Goal: Task Accomplishment & Management: Complete application form

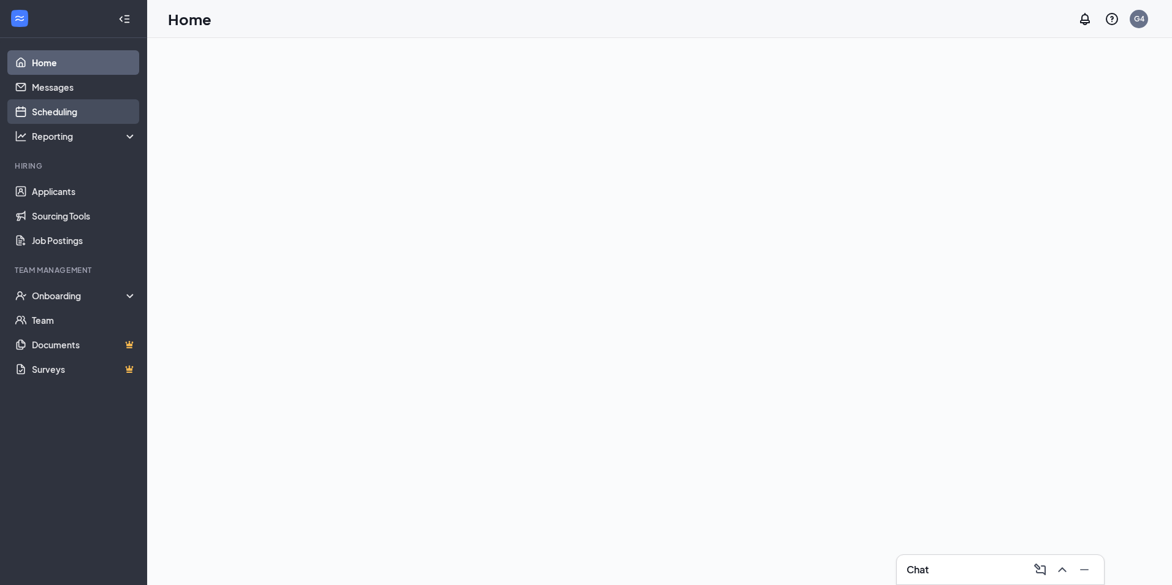
click at [66, 107] on link "Scheduling" at bounding box center [84, 111] width 105 height 25
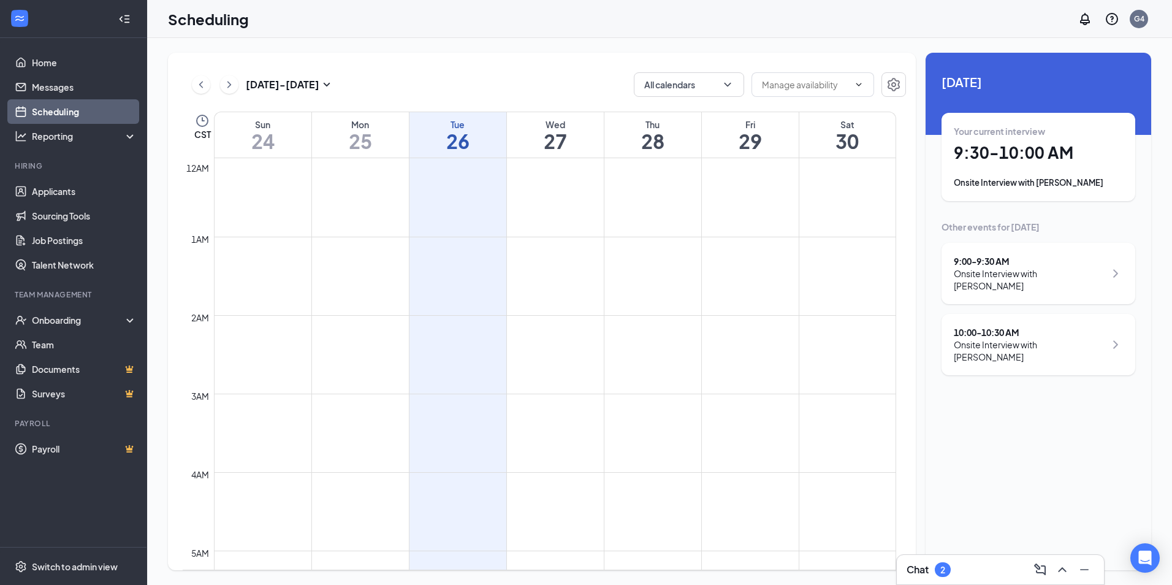
scroll to position [603, 0]
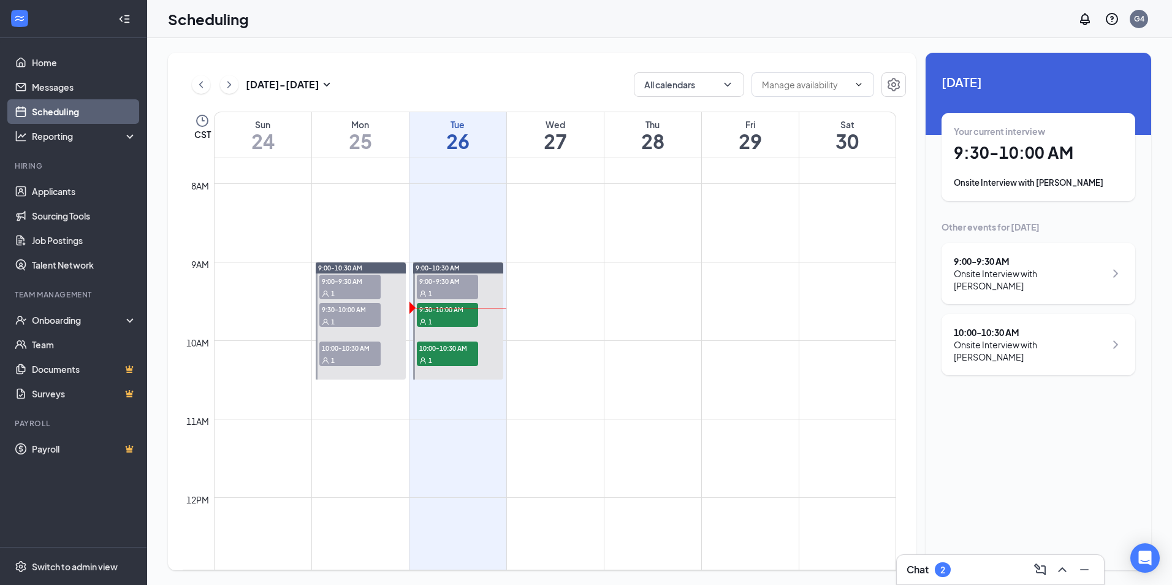
click at [344, 316] on div "1" at bounding box center [349, 321] width 61 height 12
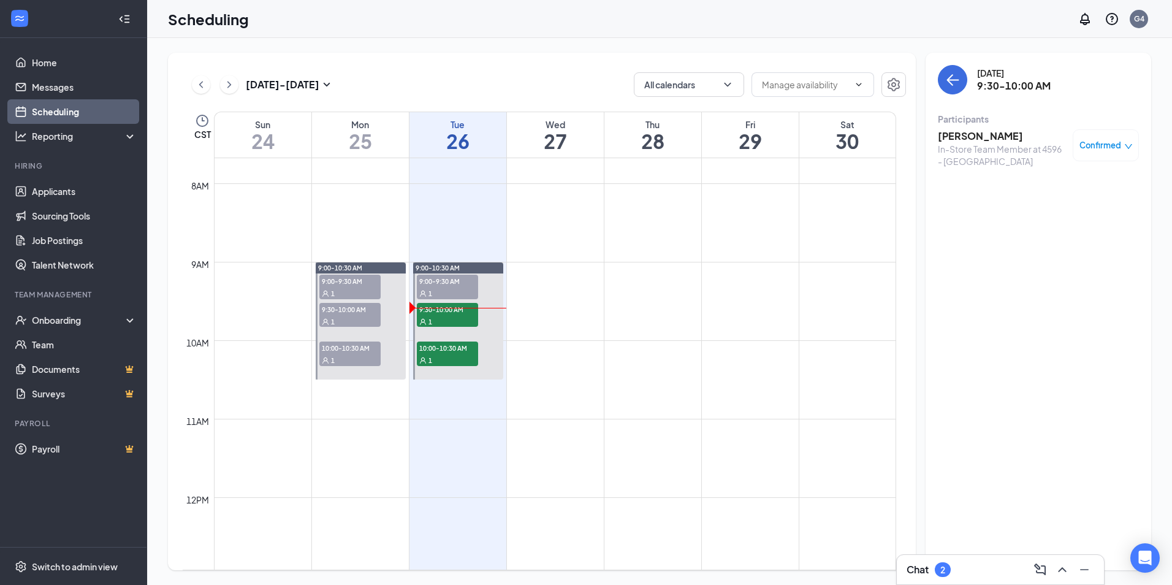
click at [350, 288] on div "1" at bounding box center [349, 293] width 61 height 12
click at [345, 314] on span "9:30-10:00 AM" at bounding box center [349, 309] width 61 height 12
drag, startPoint x: 1109, startPoint y: 124, endPoint x: 1099, endPoint y: 134, distance: 14.7
click at [1109, 124] on div "Participants" at bounding box center [1038, 119] width 201 height 12
click at [1101, 135] on div "Confirmed" at bounding box center [1106, 145] width 66 height 32
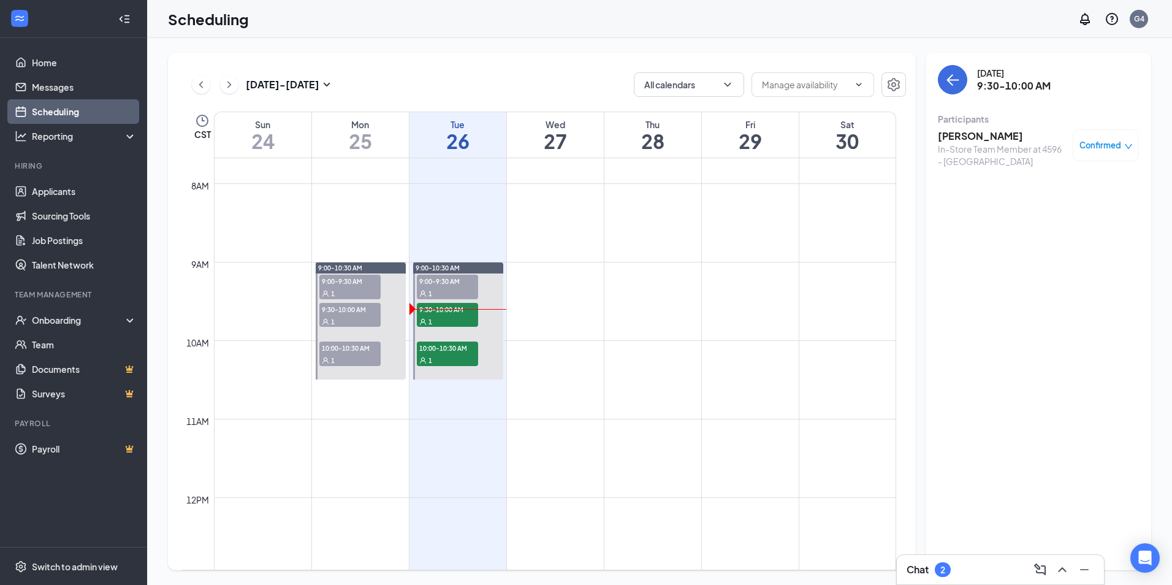
click at [1130, 143] on icon "down" at bounding box center [1129, 146] width 9 height 9
click at [1061, 229] on span "Mark as no-show" at bounding box center [1070, 226] width 68 height 13
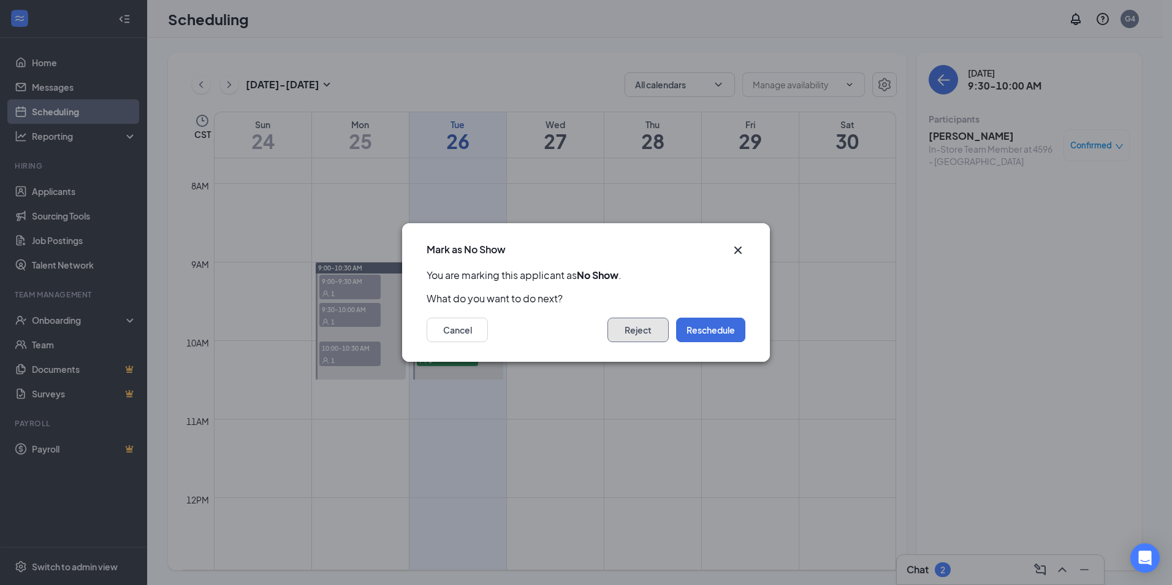
click at [624, 338] on button "Reject" at bounding box center [638, 330] width 61 height 25
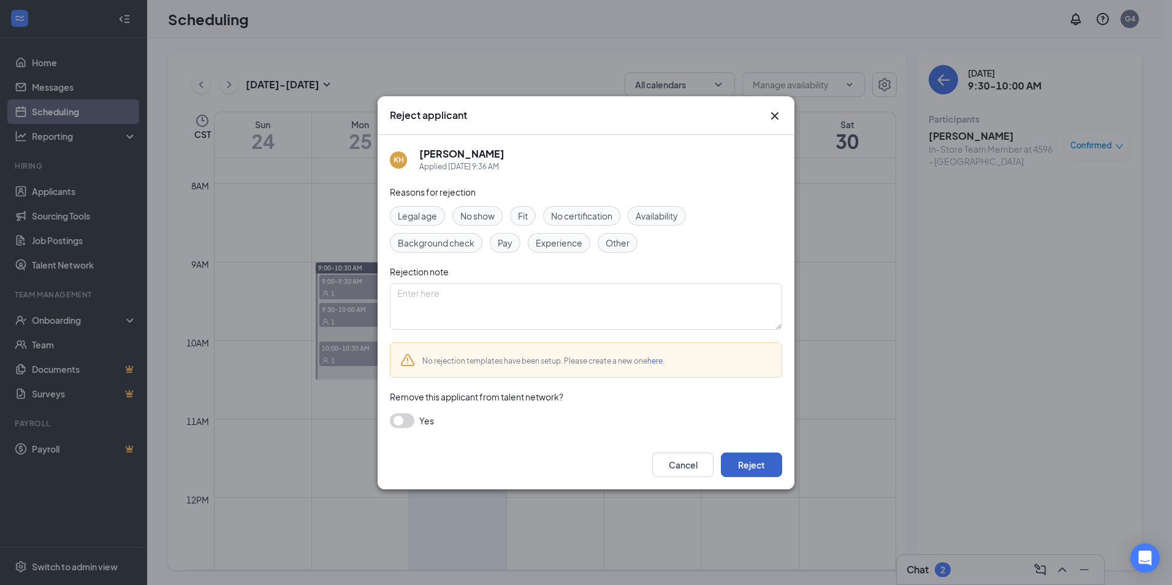
click at [742, 465] on button "Reject" at bounding box center [751, 465] width 61 height 25
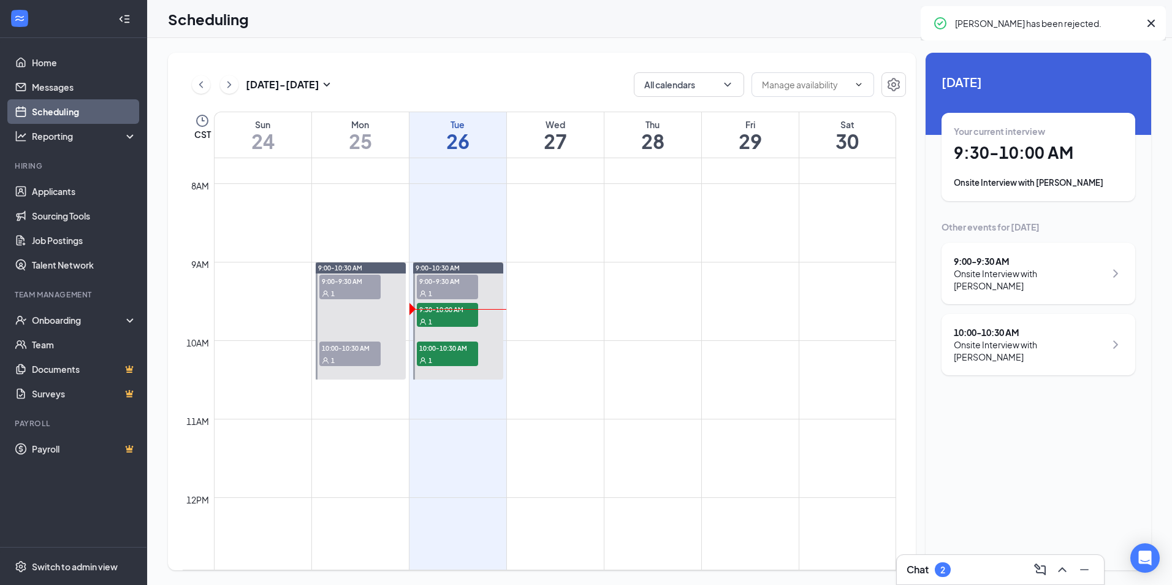
click at [343, 360] on div "1" at bounding box center [349, 360] width 61 height 12
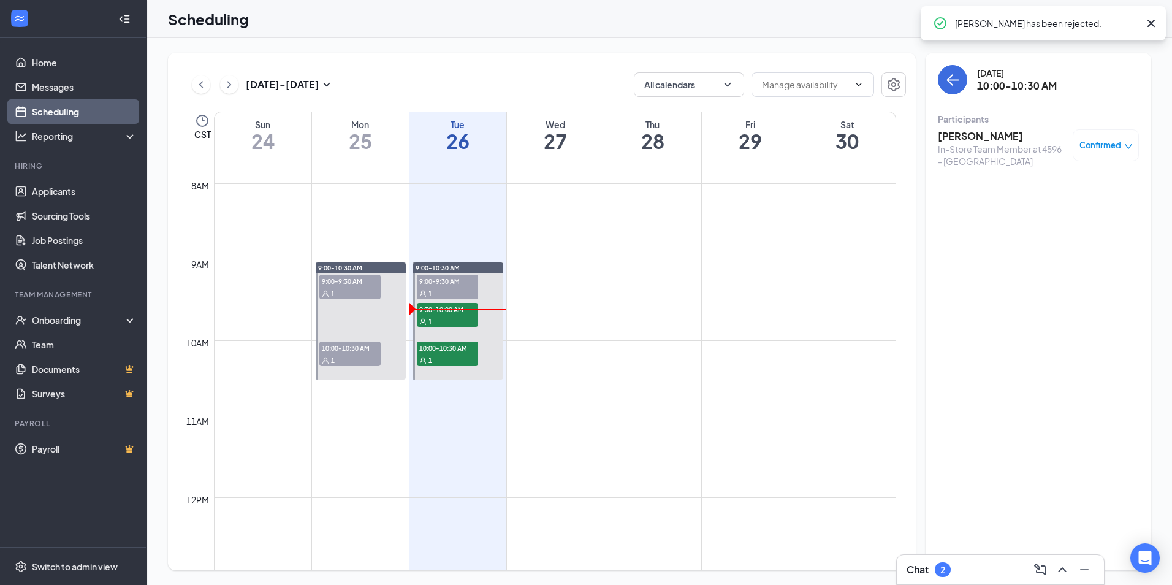
click at [1109, 140] on span "Confirmed" at bounding box center [1101, 145] width 42 height 12
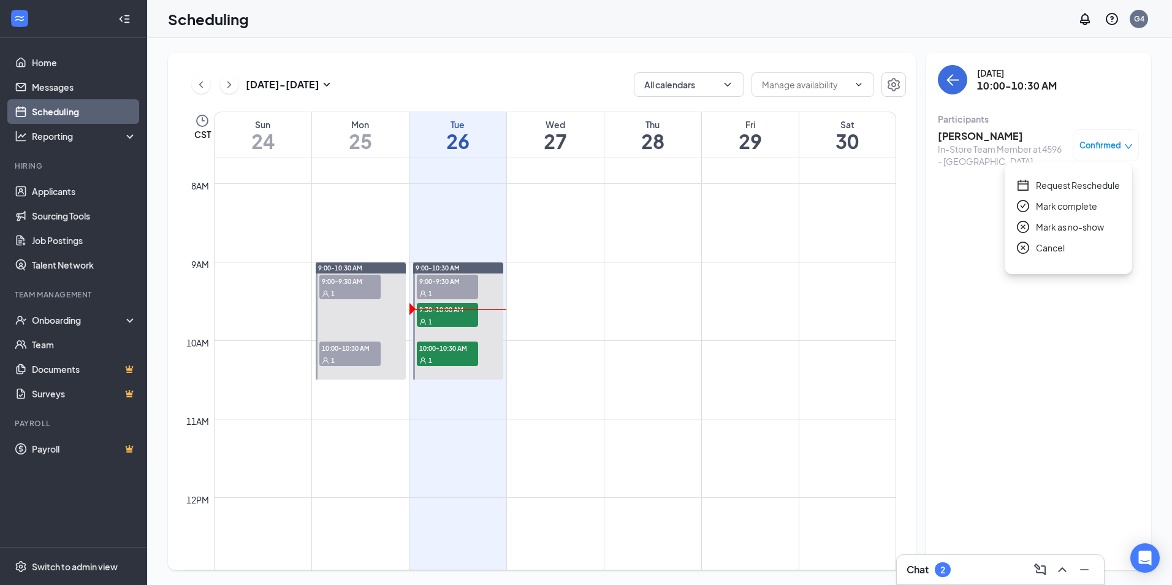
click at [1058, 228] on span "Mark as no-show" at bounding box center [1070, 226] width 68 height 13
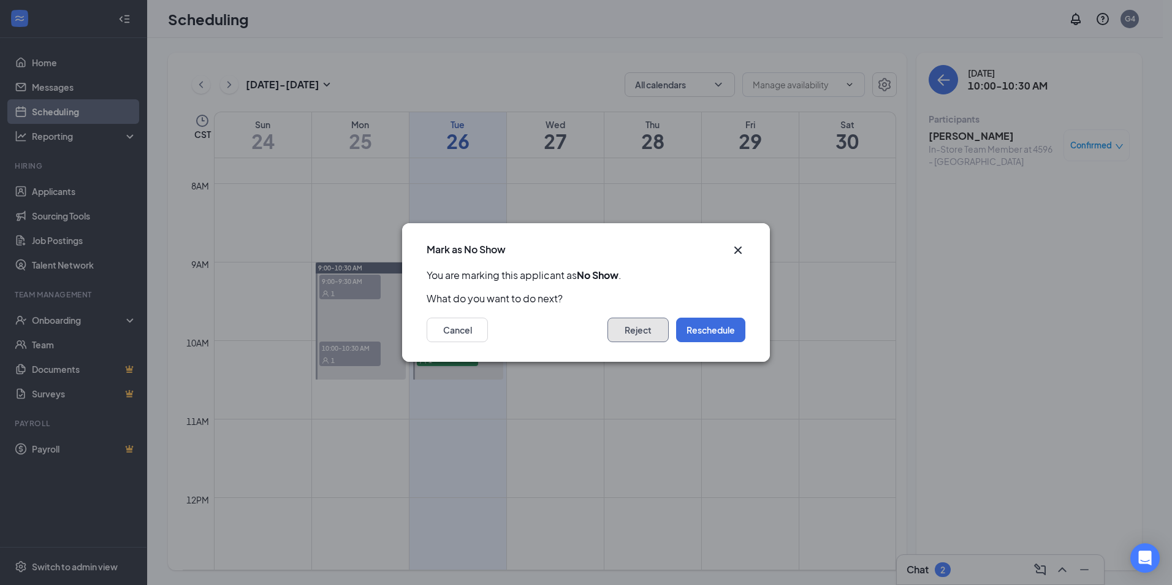
click at [633, 340] on button "Reject" at bounding box center [638, 330] width 61 height 25
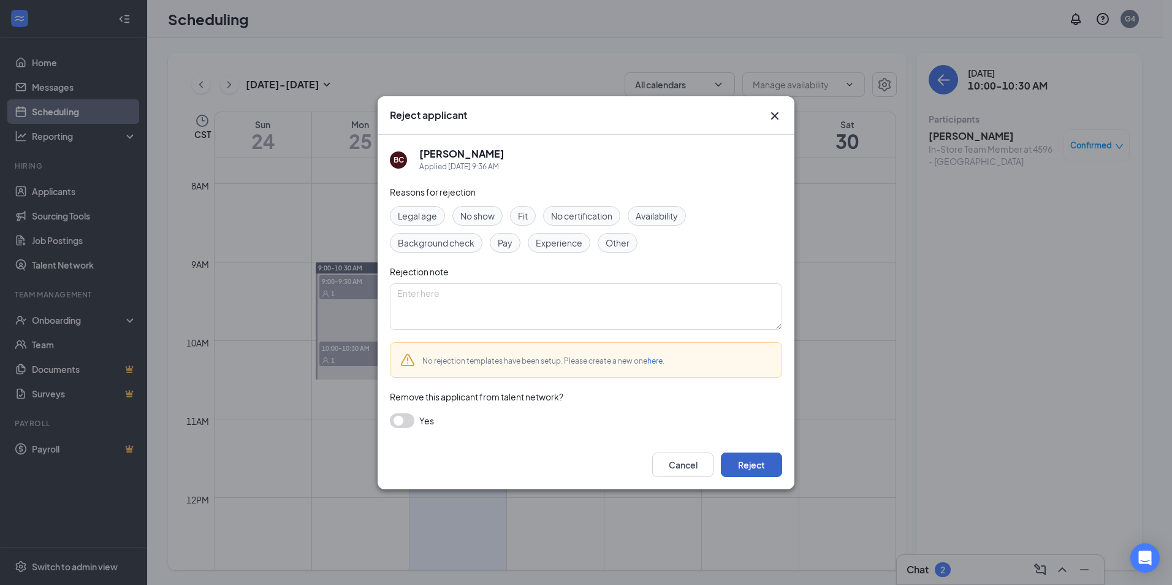
click at [738, 463] on button "Reject" at bounding box center [751, 465] width 61 height 25
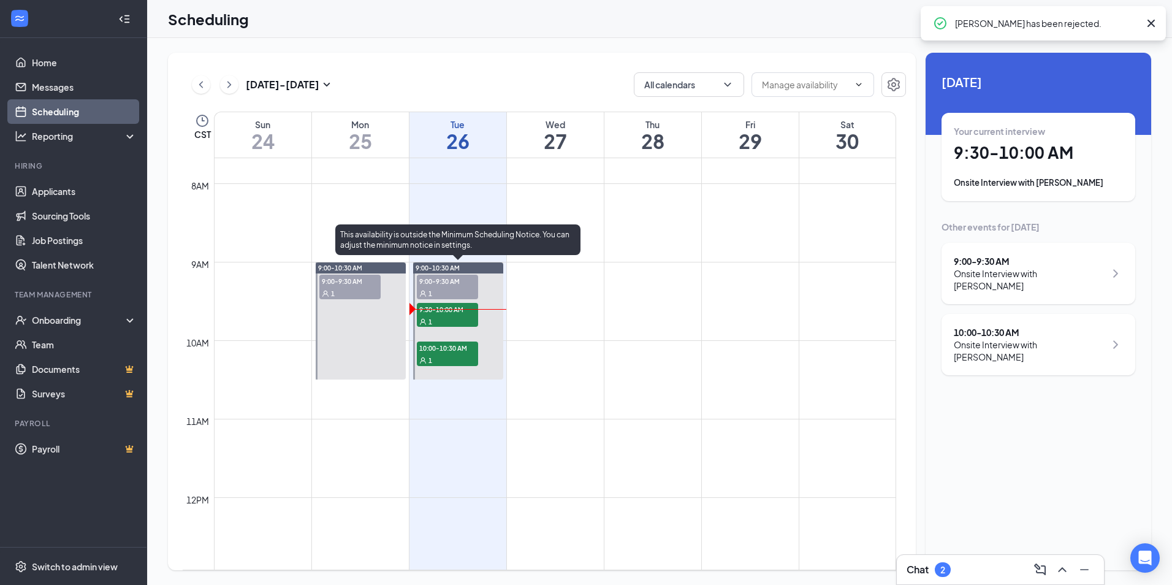
click at [464, 319] on div "1" at bounding box center [447, 321] width 61 height 12
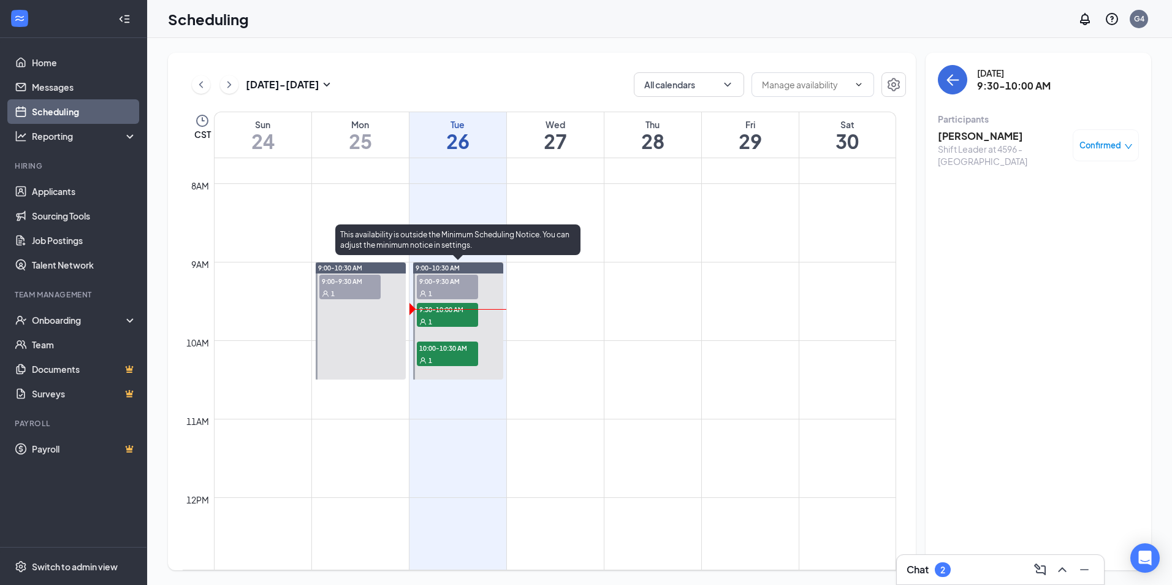
click at [438, 353] on span "10:00-10:30 AM" at bounding box center [447, 348] width 61 height 12
click at [446, 316] on div "1" at bounding box center [447, 321] width 61 height 12
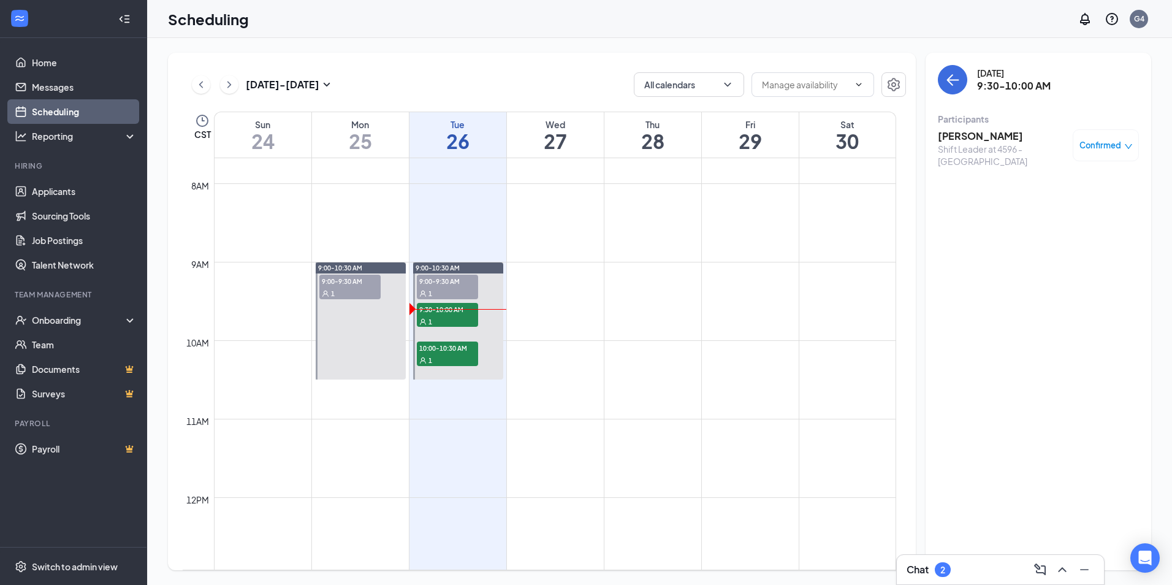
click at [965, 135] on h3 "[PERSON_NAME]" at bounding box center [1002, 135] width 129 height 13
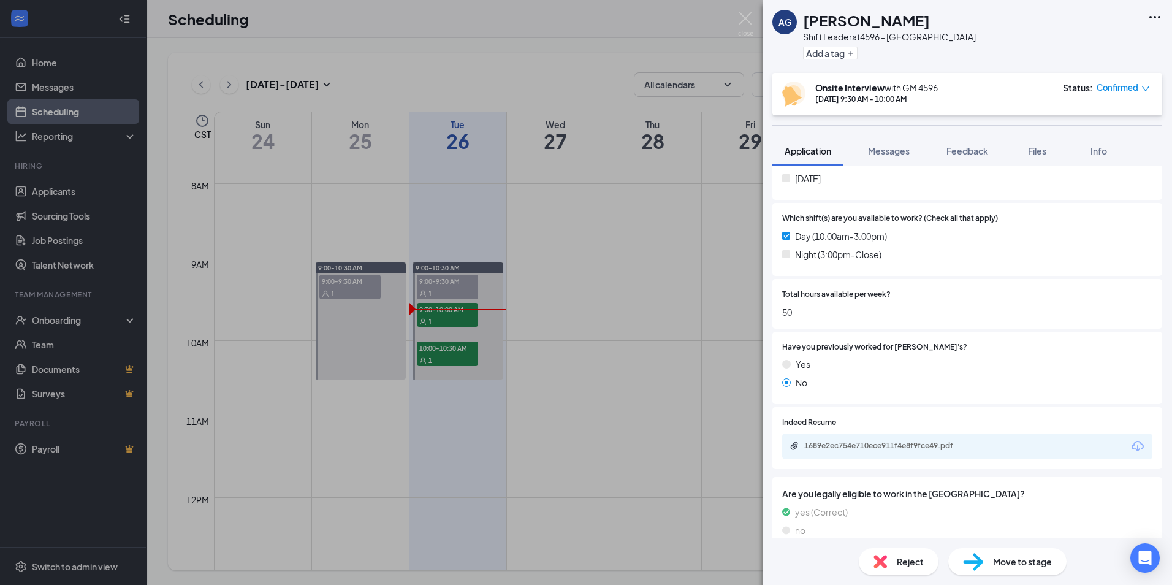
scroll to position [457, 0]
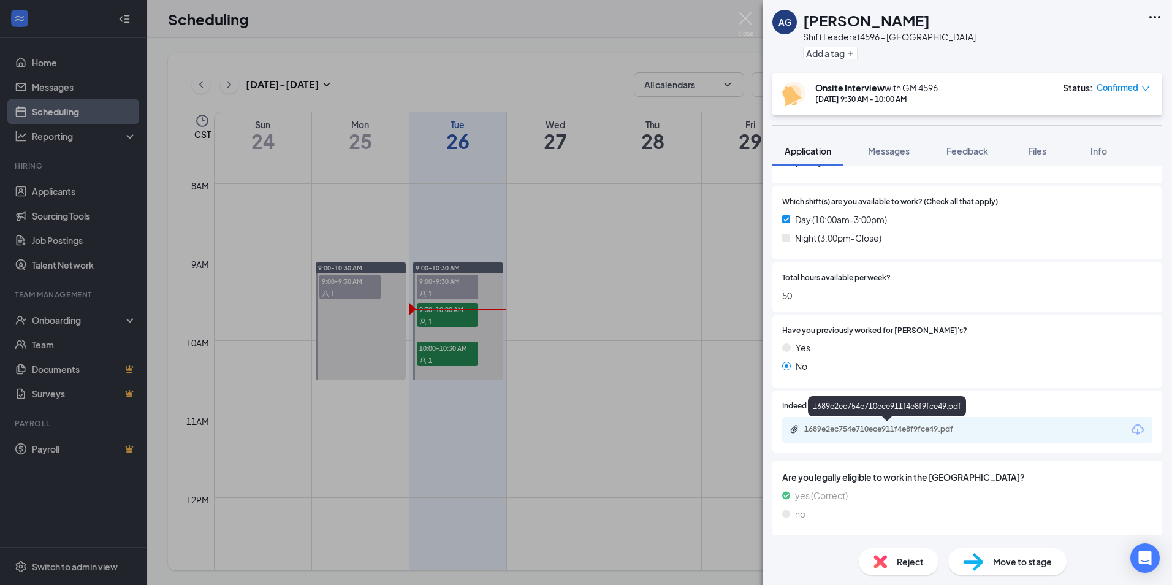
click at [911, 426] on div "1689e2ec754e710ece911f4e8f9fce49.pdf" at bounding box center [891, 429] width 172 height 10
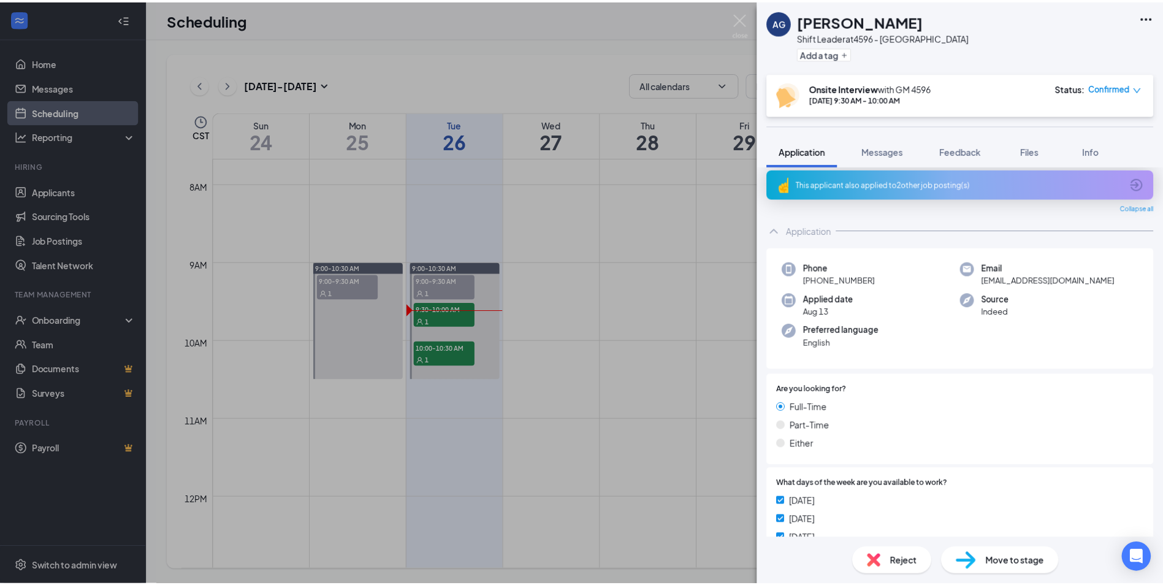
scroll to position [0, 0]
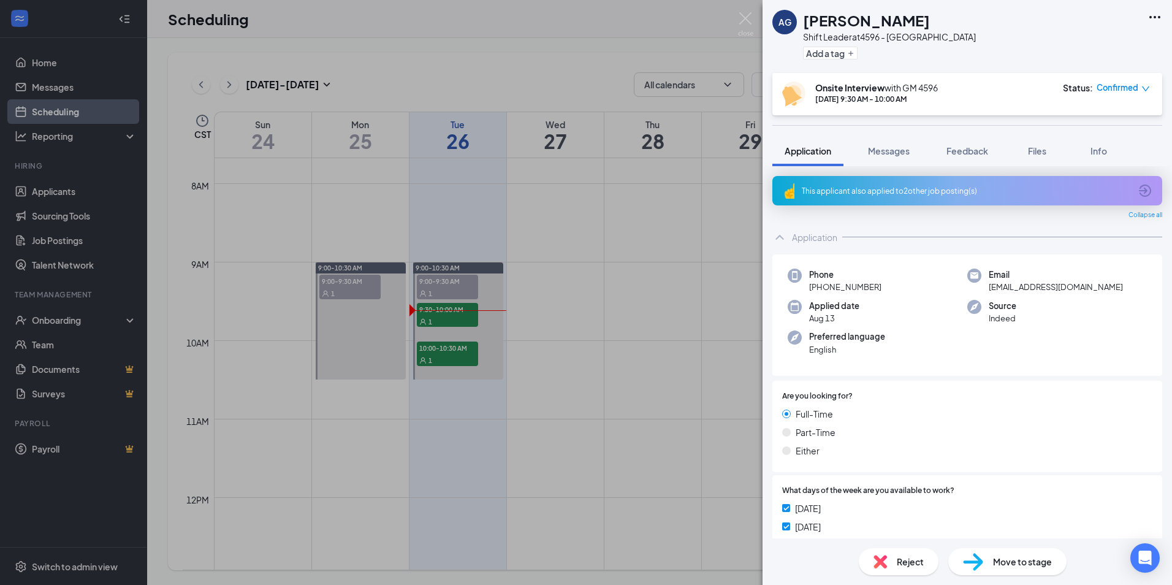
click at [712, 205] on div "[PERSON_NAME] Shift Leader at 4596 - Pascagoula Add a tag Onsite Interview with…" at bounding box center [586, 292] width 1172 height 585
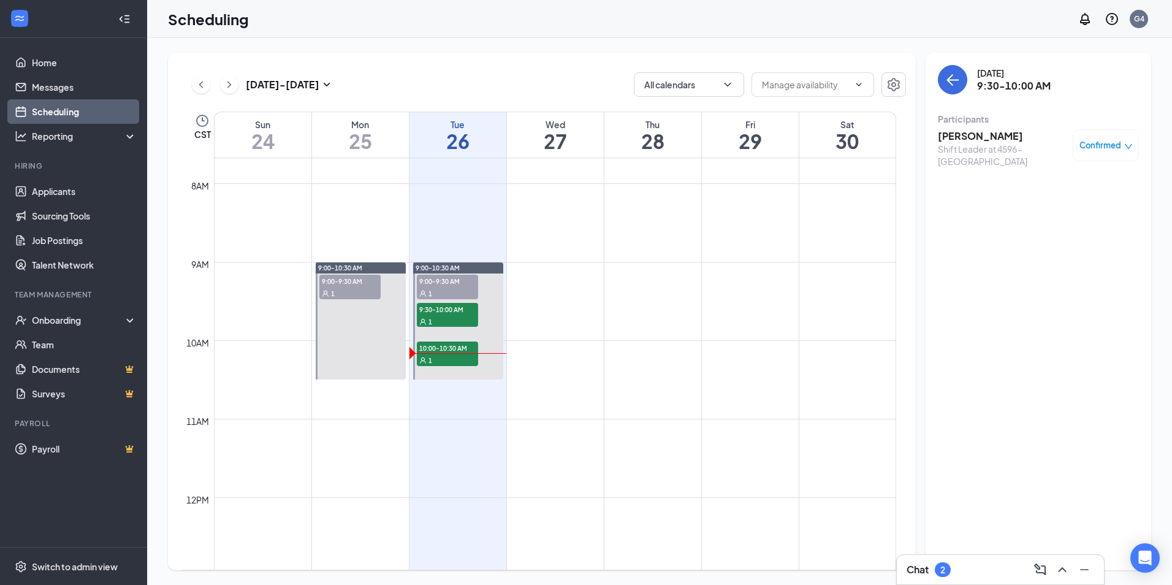
click at [553, 324] on td at bounding box center [555, 331] width 683 height 20
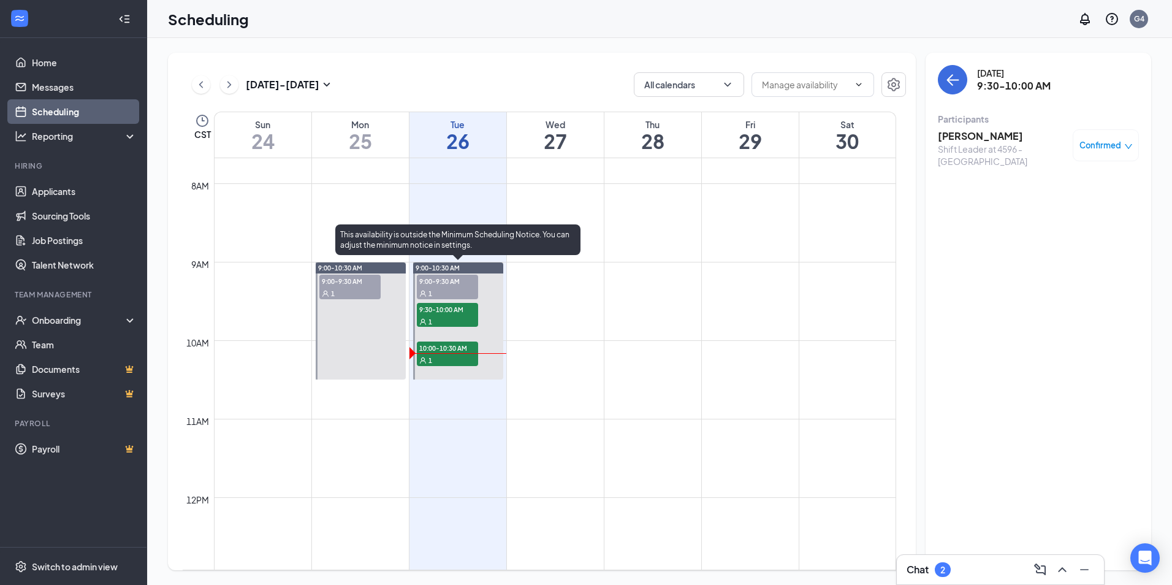
click at [465, 319] on div "1" at bounding box center [447, 321] width 61 height 12
click at [456, 317] on div "1" at bounding box center [447, 321] width 61 height 12
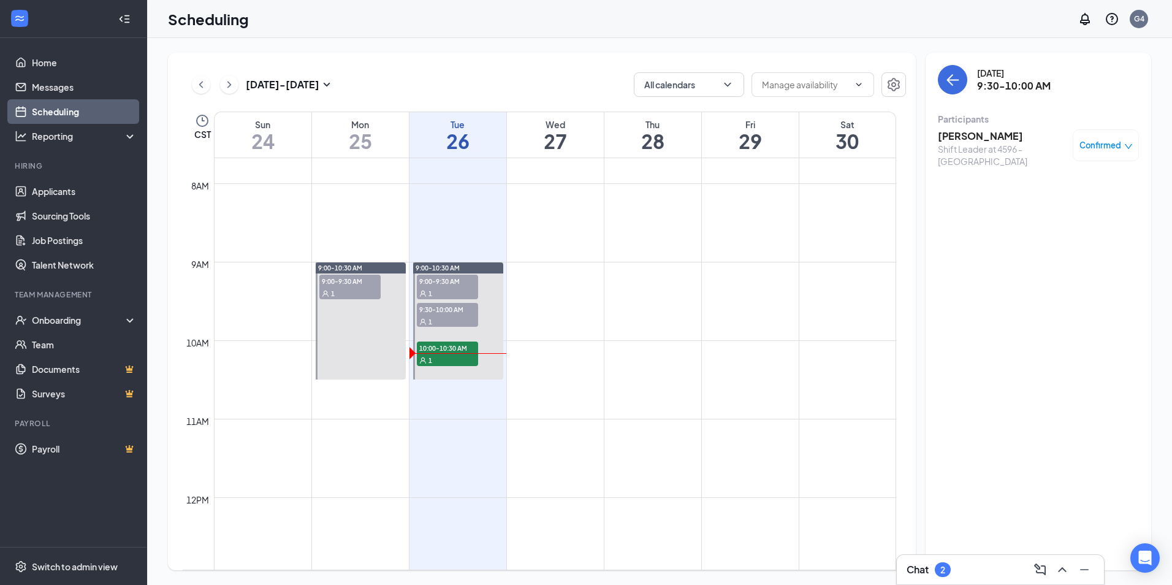
click at [1111, 142] on span "Confirmed" at bounding box center [1101, 145] width 42 height 12
click at [951, 203] on div "[DATE] 9:30-10:00 AM Participants [PERSON_NAME] Shift Leader at 4596 - Pascagou…" at bounding box center [1039, 312] width 226 height 518
drag, startPoint x: 951, startPoint y: 203, endPoint x: 1006, endPoint y: 261, distance: 79.4
click at [1005, 262] on div "[DATE] 9:30-10:00 AM Participants [PERSON_NAME] Shift Leader at 4596 - Pascagou…" at bounding box center [1039, 312] width 226 height 518
click at [971, 136] on h3 "[PERSON_NAME]" at bounding box center [1002, 135] width 129 height 13
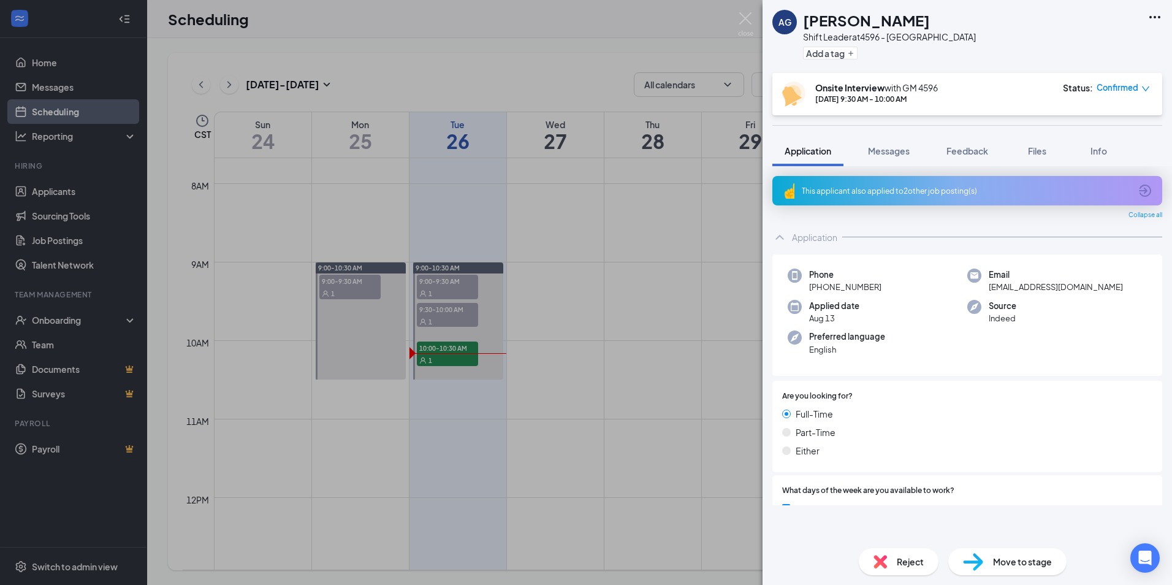
click at [1013, 563] on span "Move to stage" at bounding box center [1022, 561] width 59 height 13
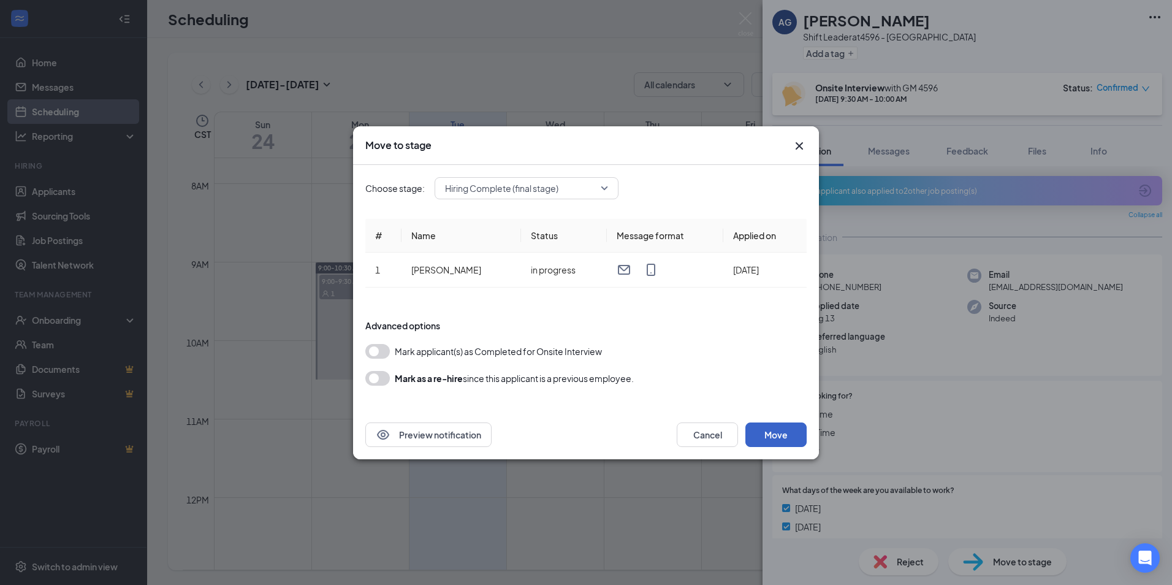
click at [778, 439] on button "Move" at bounding box center [776, 435] width 61 height 25
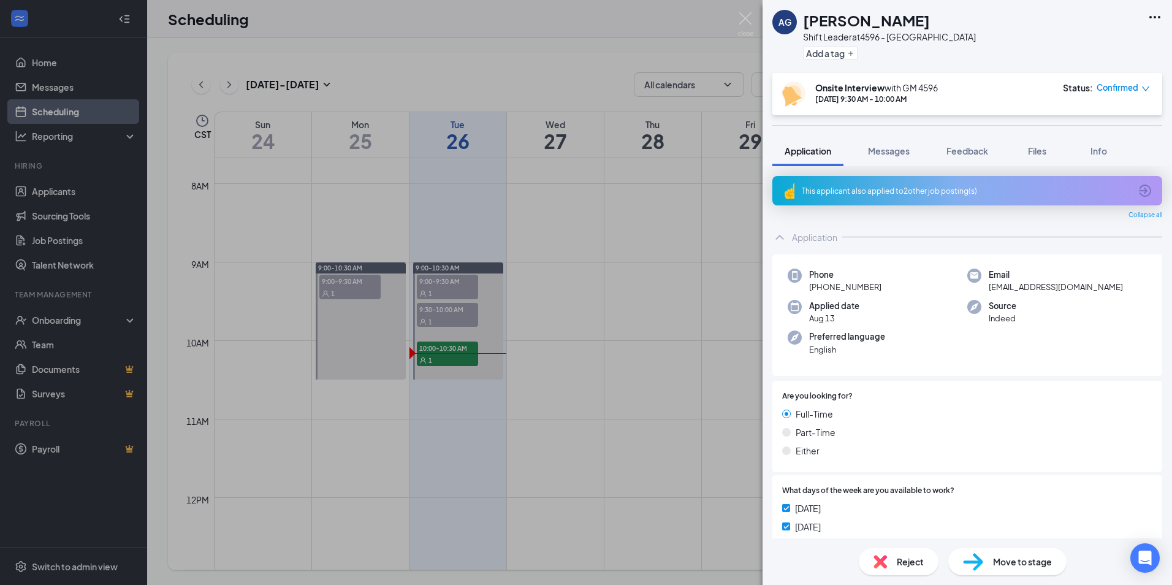
click at [101, 334] on div "[PERSON_NAME] Shift Leader at 4596 - Pascagoula Add a tag Onsite Interview with…" at bounding box center [586, 292] width 1172 height 585
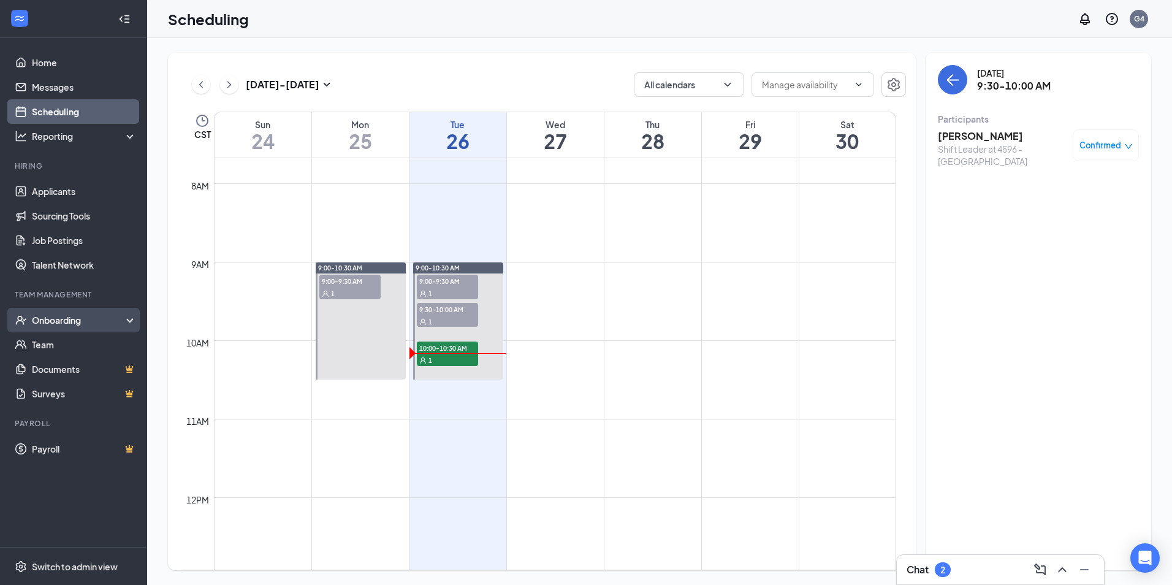
click at [73, 323] on div "Onboarding" at bounding box center [79, 320] width 94 height 12
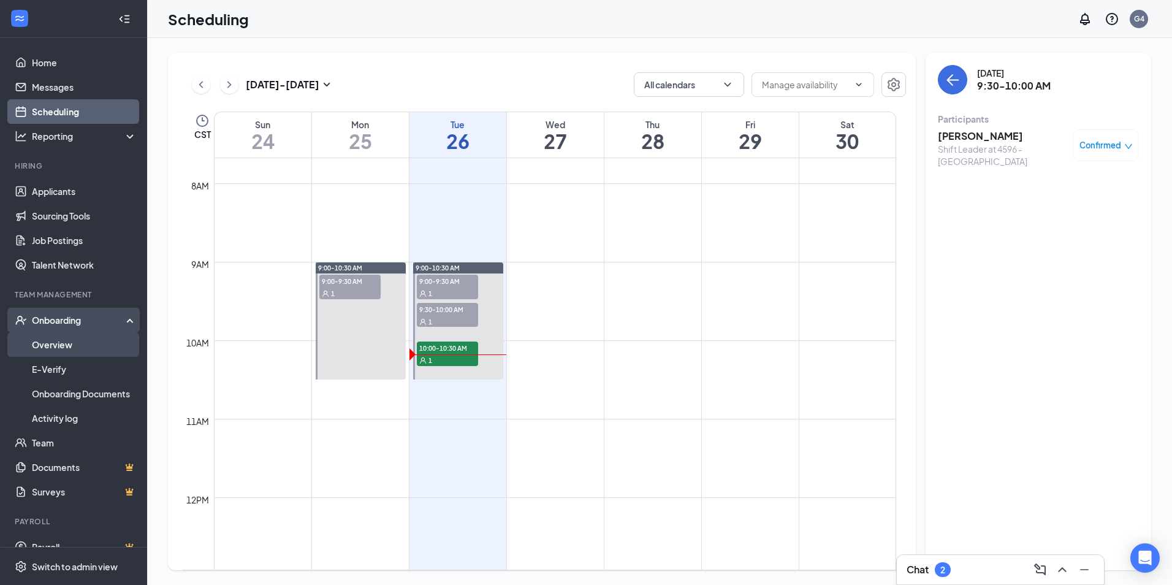
click at [76, 345] on link "Overview" at bounding box center [84, 344] width 105 height 25
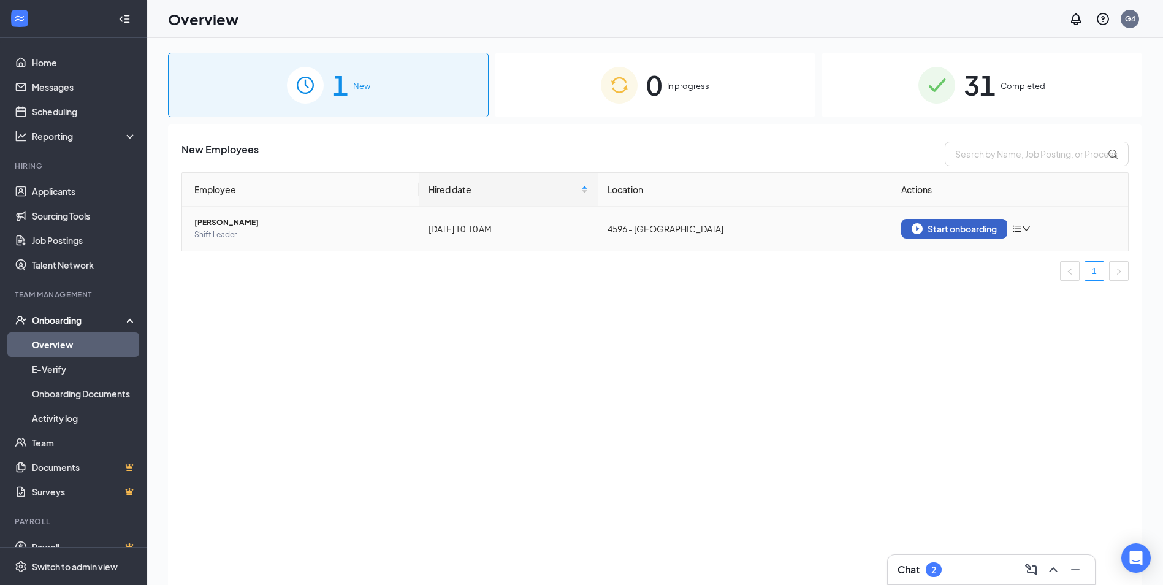
click at [949, 230] on div "Start onboarding" at bounding box center [954, 228] width 85 height 11
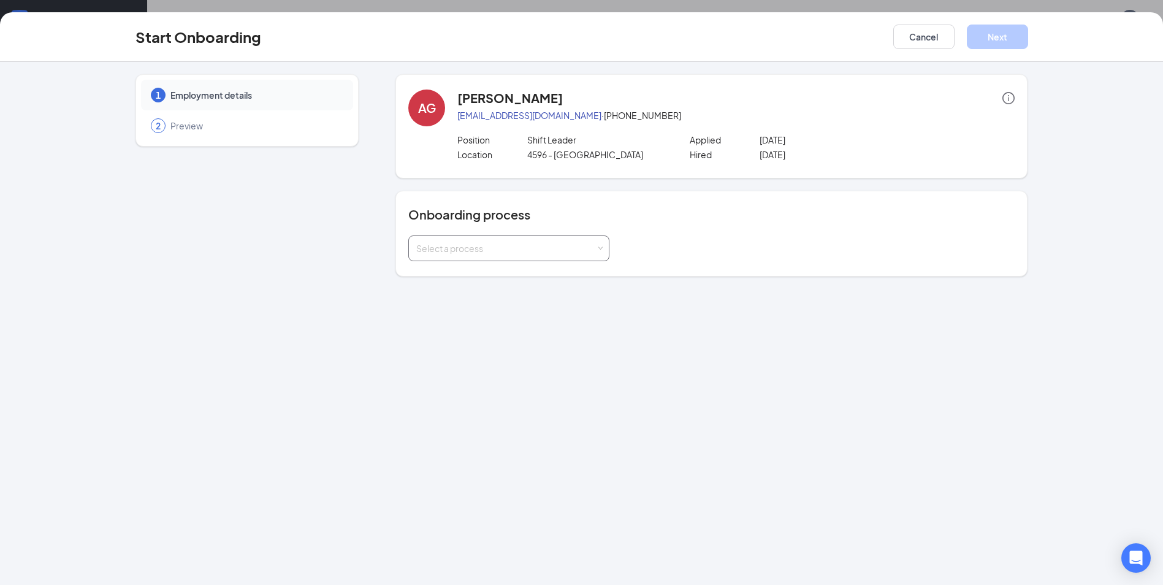
drag, startPoint x: 524, startPoint y: 248, endPoint x: 516, endPoint y: 260, distance: 14.5
click at [524, 249] on div "Select a process" at bounding box center [506, 248] width 180 height 12
click at [480, 281] on li "Onboarding Process" at bounding box center [508, 275] width 201 height 22
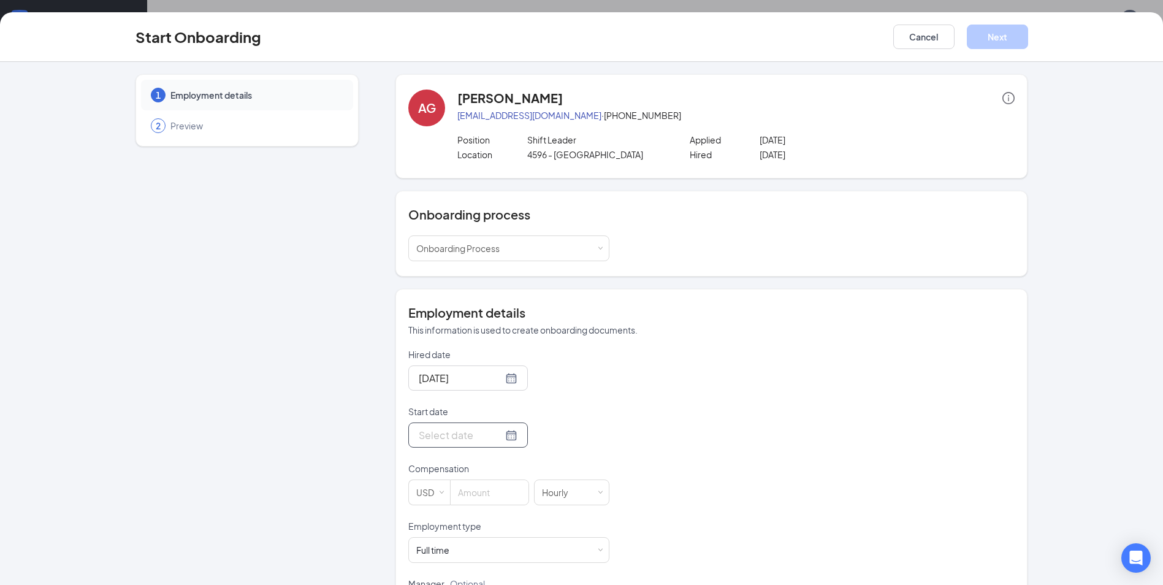
click at [494, 438] on div at bounding box center [468, 434] width 99 height 15
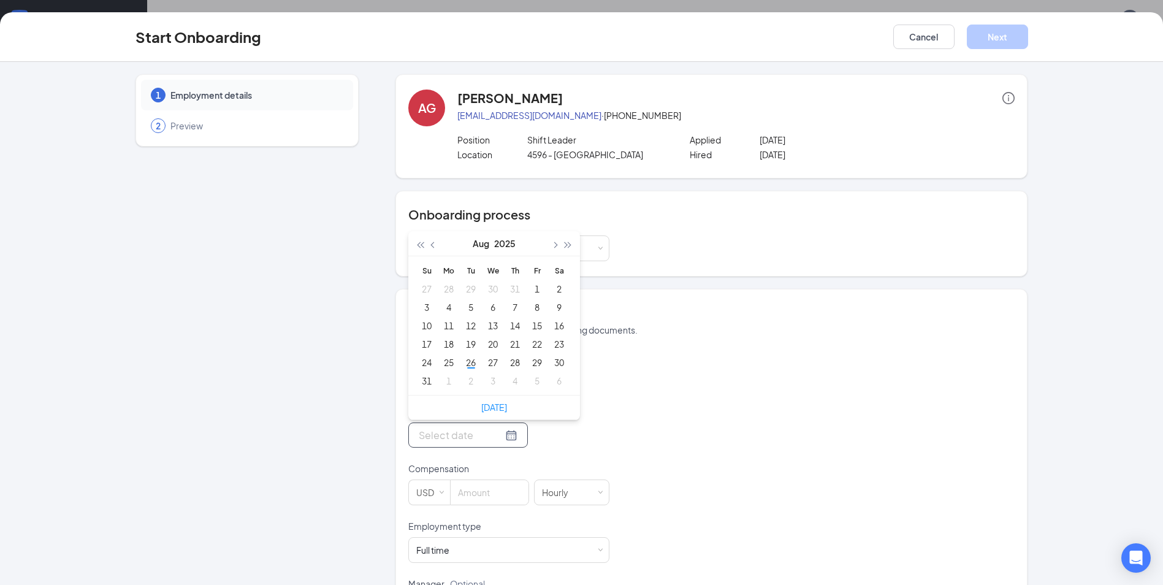
click at [532, 438] on div at bounding box center [508, 435] width 201 height 25
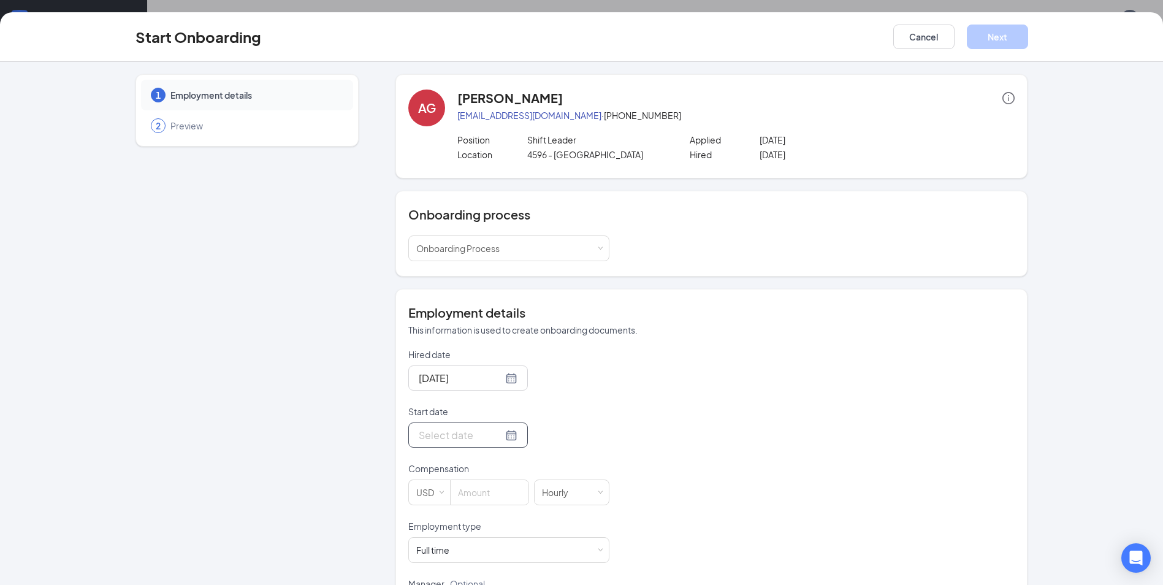
click at [497, 438] on div at bounding box center [468, 434] width 99 height 15
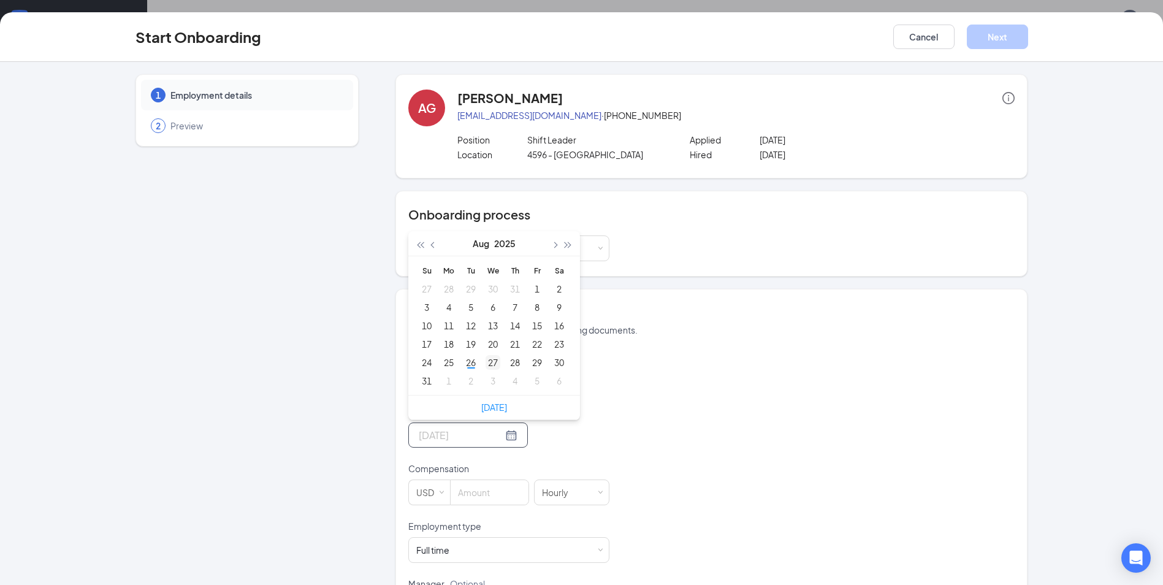
type input "[DATE]"
click at [489, 362] on div "27" at bounding box center [493, 362] width 15 height 15
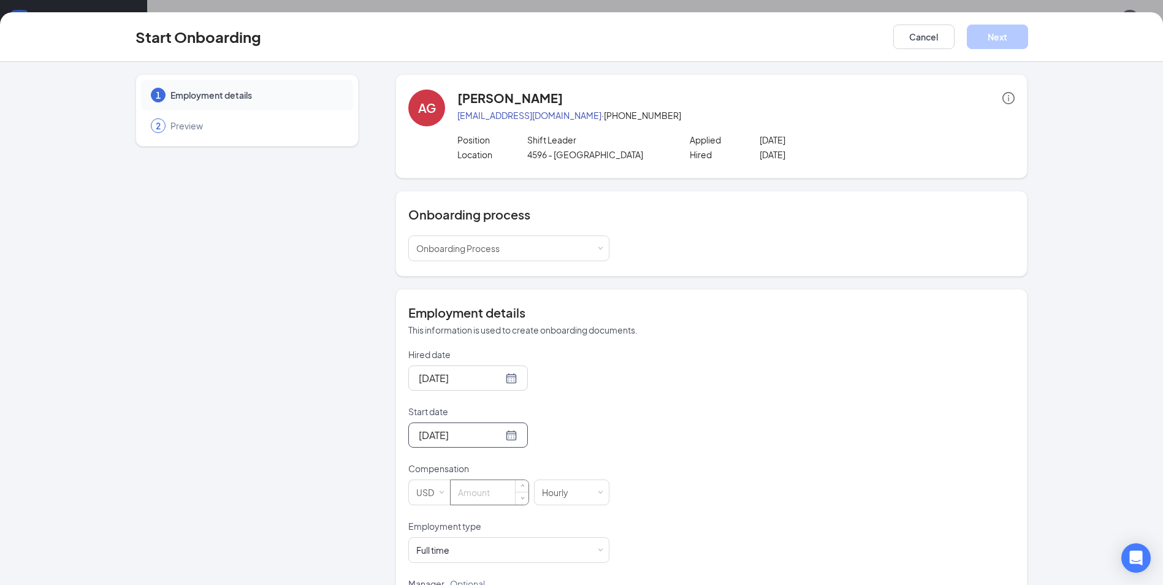
click at [476, 491] on input at bounding box center [490, 492] width 78 height 25
type input "11"
click at [741, 493] on div "Hired date [DATE] Start date [DATE] [DATE] Su Mo Tu We Th Fr Sa 27 28 29 30 31 …" at bounding box center [711, 484] width 606 height 272
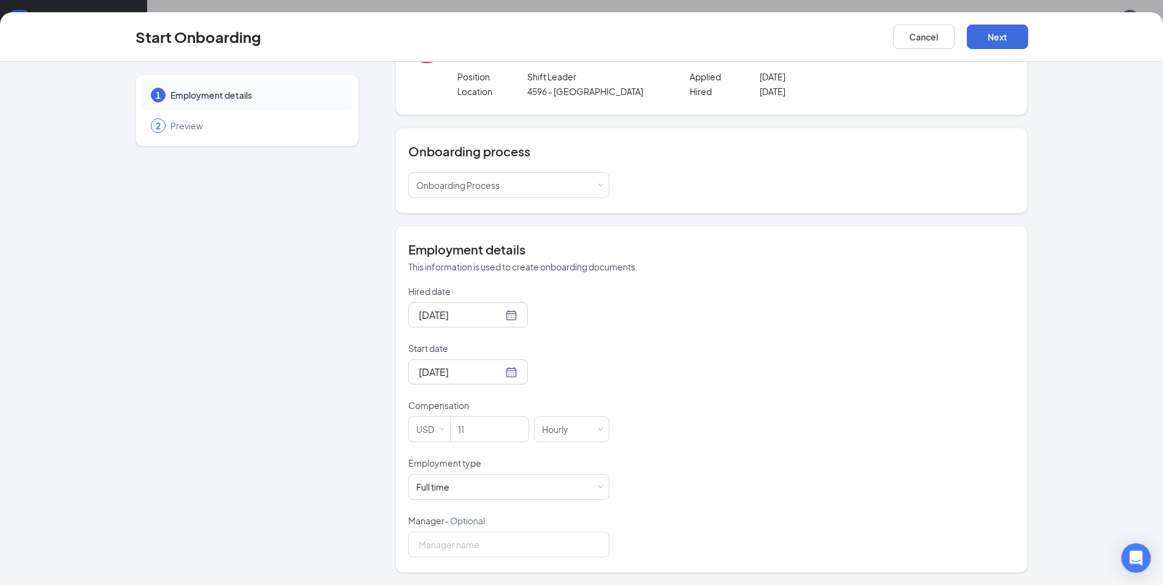
scroll to position [55, 0]
click at [589, 484] on div "Full time Works 30+ hours per week and is reasonably expected to work" at bounding box center [508, 487] width 185 height 25
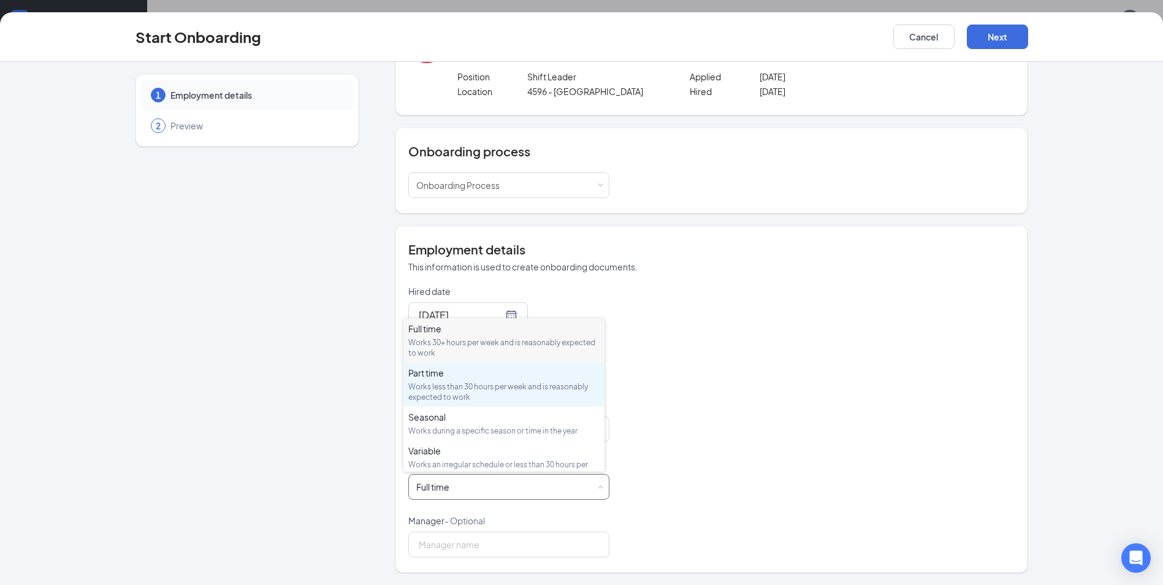
click at [458, 373] on div "Part time" at bounding box center [503, 373] width 191 height 12
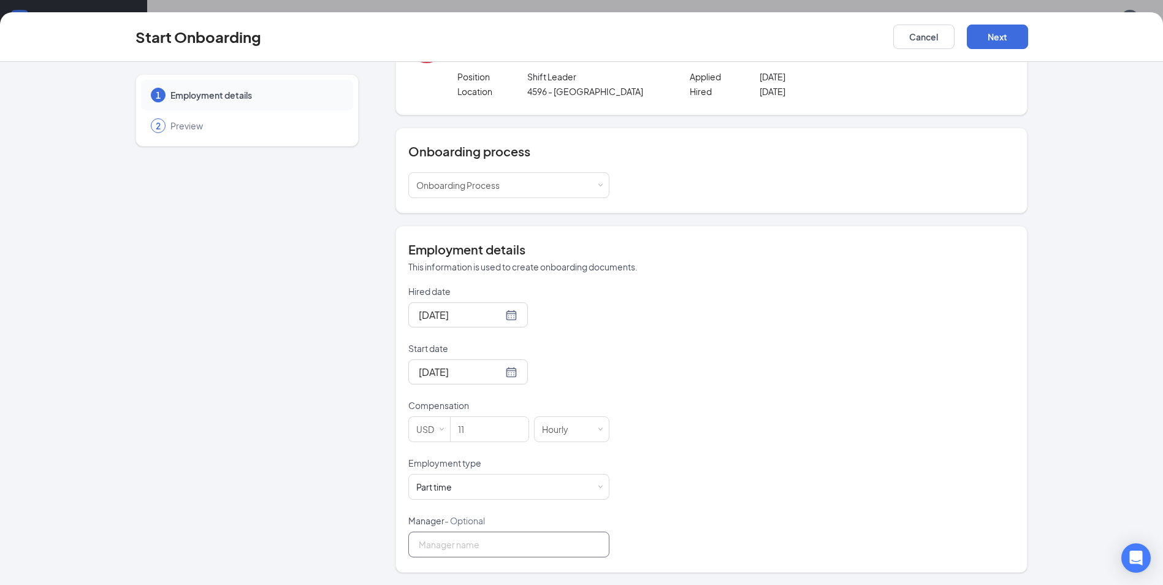
click at [476, 538] on input "Manager - Optional" at bounding box center [508, 545] width 201 height 26
type input "[PERSON_NAME]"
click at [748, 451] on div "Hired date [DATE] Start date [DATE] [DATE] Su Mo Tu We Th Fr Sa 27 28 29 30 31 …" at bounding box center [711, 421] width 606 height 272
